Goal: Find specific fact

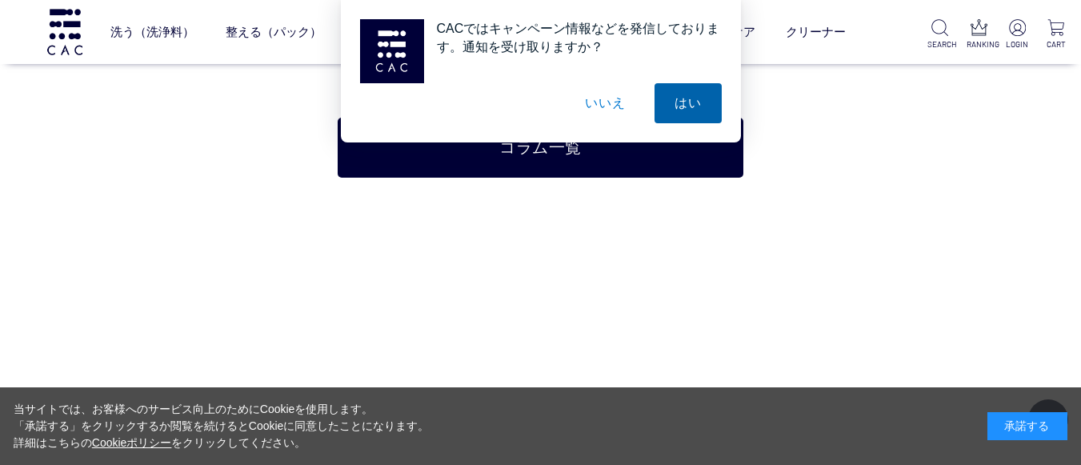
scroll to position [3354, 0]
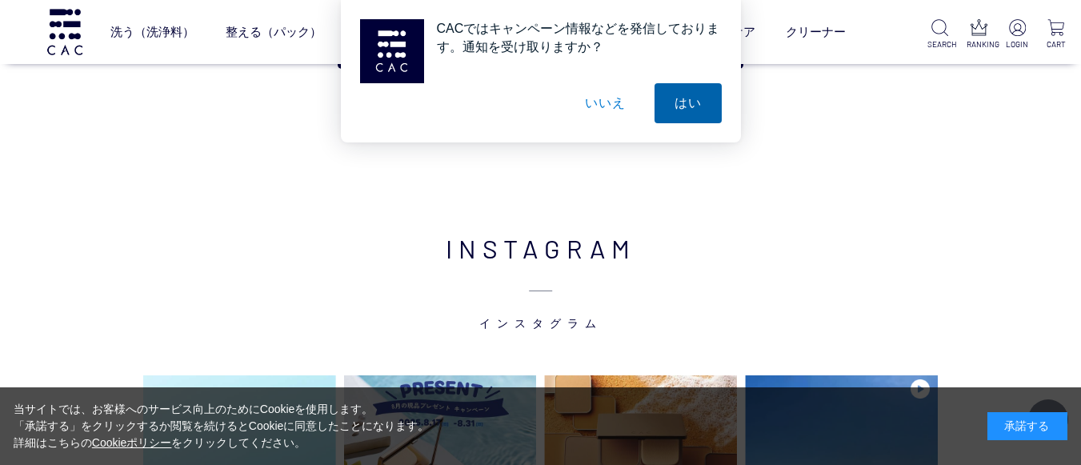
click at [679, 94] on button "はい" at bounding box center [688, 103] width 67 height 40
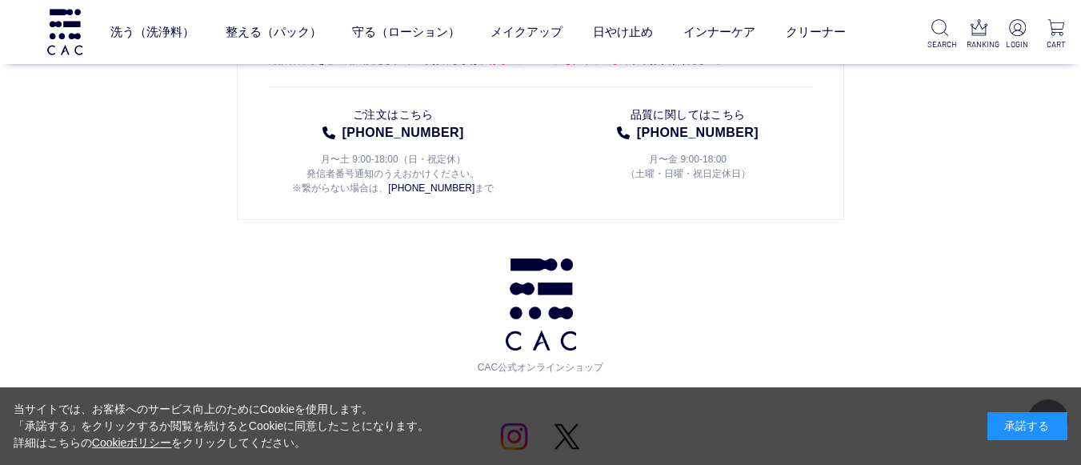
scroll to position [7804, 0]
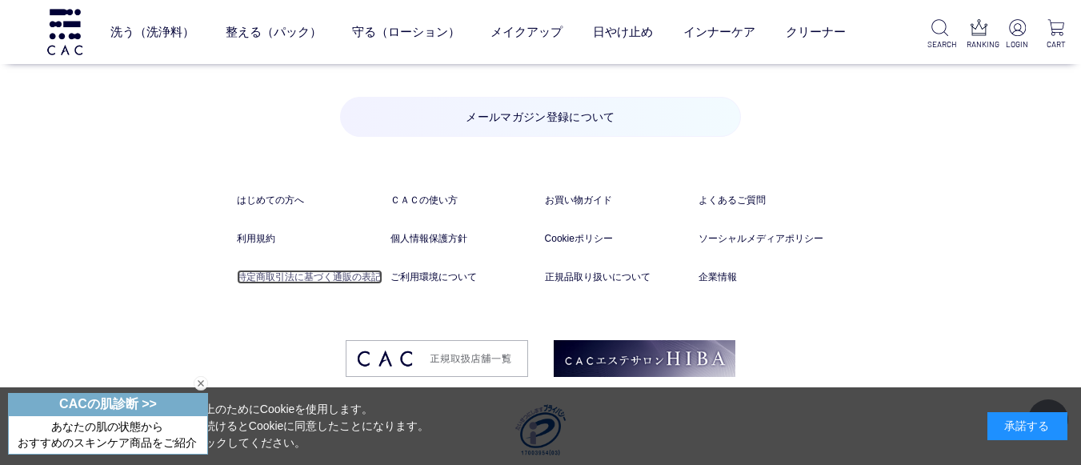
click at [367, 270] on link "特定商取引法に基づく通販の表記" at bounding box center [310, 277] width 146 height 14
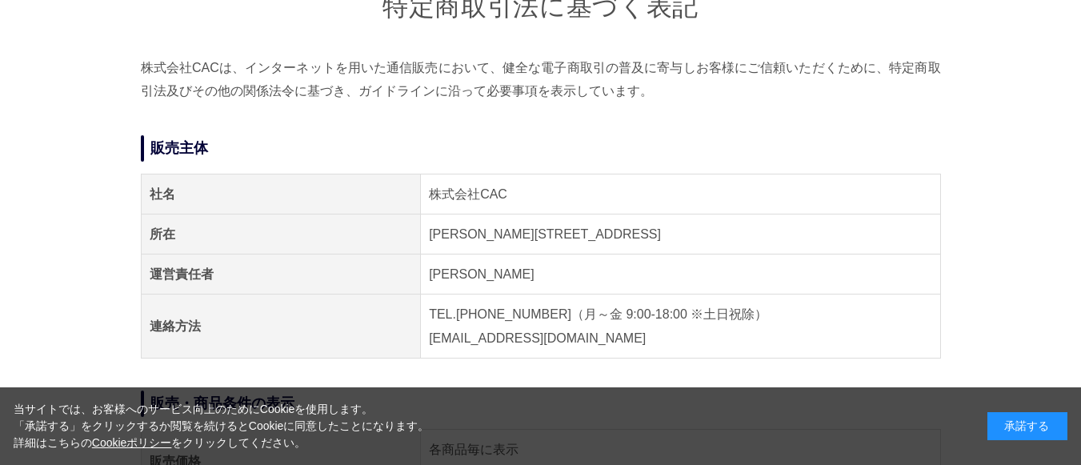
scroll to position [176, 0]
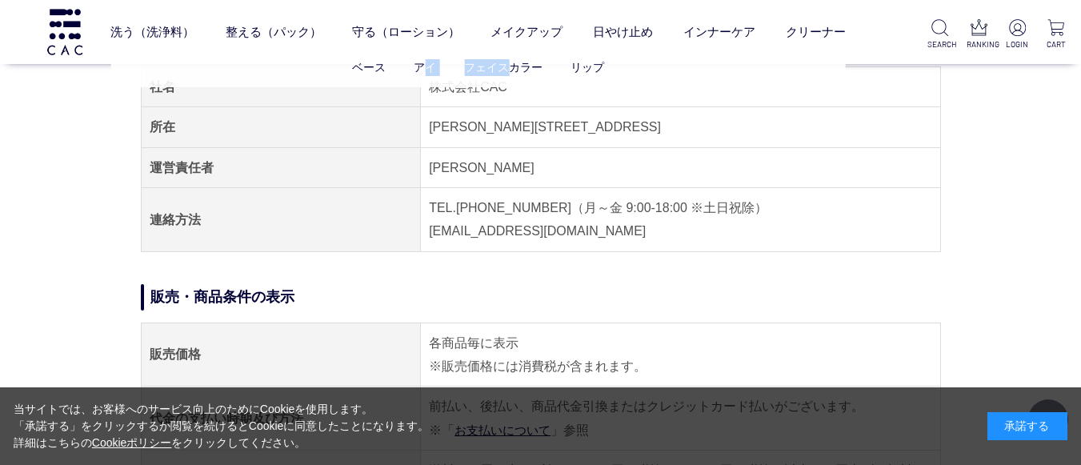
drag, startPoint x: 429, startPoint y: 85, endPoint x: 503, endPoint y: 86, distance: 74.4
click at [503, 86] on ul "ベース アイ フェイスカラー リップ" at bounding box center [478, 67] width 736 height 39
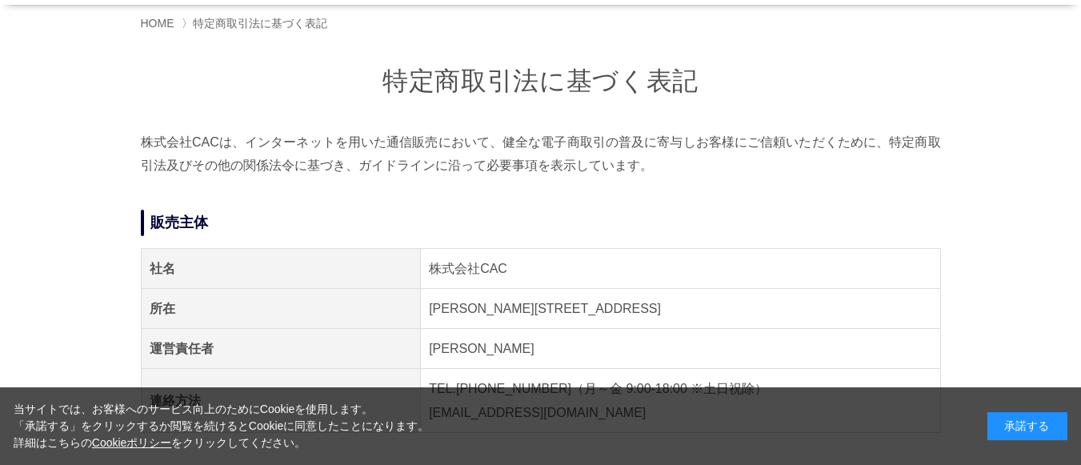
scroll to position [99, 0]
drag, startPoint x: 431, startPoint y: 269, endPoint x: 516, endPoint y: 270, distance: 85.6
click at [516, 270] on td "株式会社CAC" at bounding box center [680, 269] width 519 height 40
copy td "株式会社CAC"
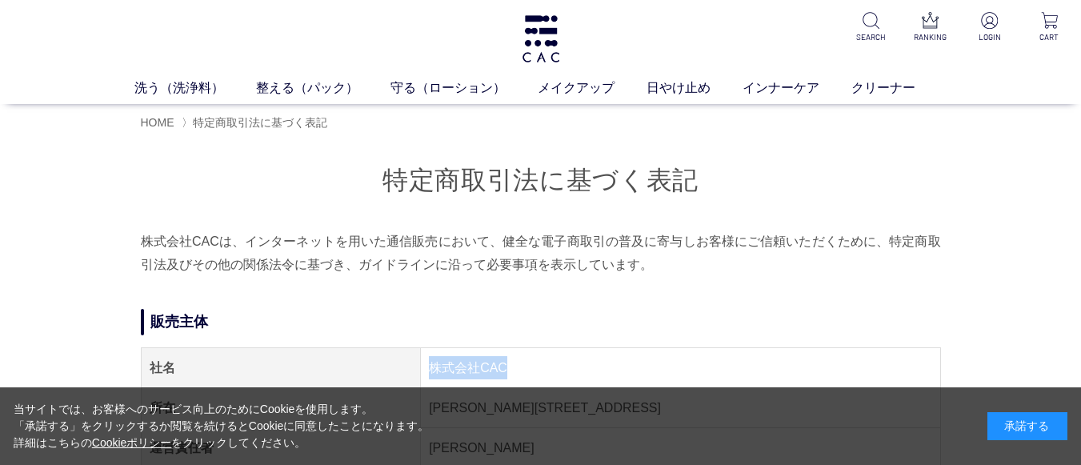
scroll to position [0, 0]
